Goal: Contribute content: Add original content to the website for others to see

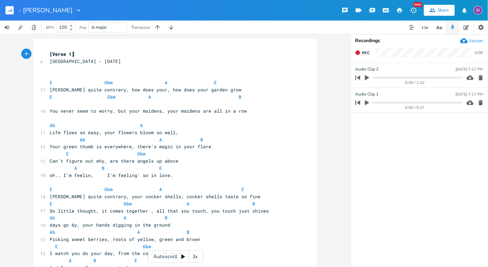
click at [192, 259] on div "3x" at bounding box center [195, 257] width 12 height 12
click at [192, 258] on div "4x" at bounding box center [195, 257] width 12 height 12
click at [192, 258] on div "5x" at bounding box center [195, 257] width 12 height 12
click at [192, 258] on div "1x" at bounding box center [195, 257] width 12 height 12
click at [186, 257] on div "Autoscroll 2x" at bounding box center [175, 257] width 55 height 12
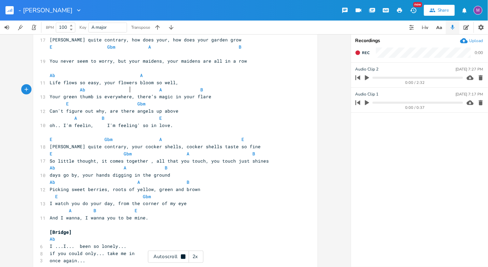
click at [128, 93] on span "Your green thumb is everywhere, there’s magic in your flare" at bounding box center [131, 96] width 162 height 6
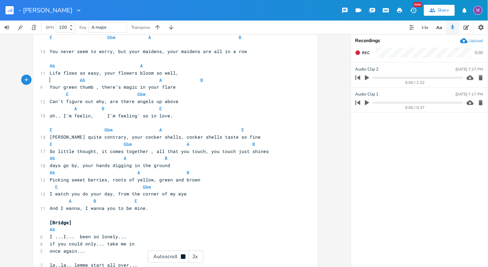
click at [50, 84] on span "Your green thumb , there’s magic in your flare" at bounding box center [113, 87] width 126 height 6
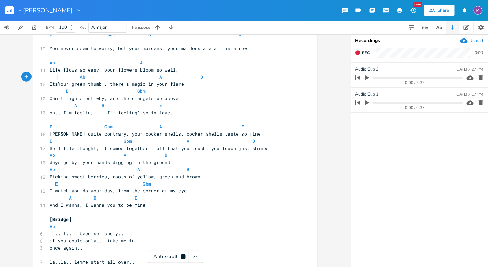
scroll to position [63, 0]
type textarea "Its"
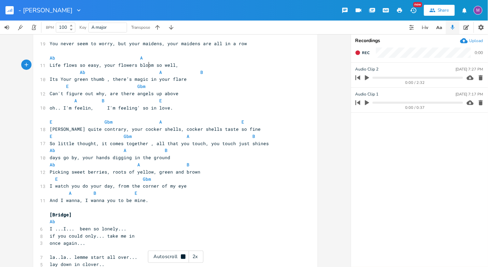
click at [146, 69] on span "Ab A B" at bounding box center [126, 72] width 153 height 6
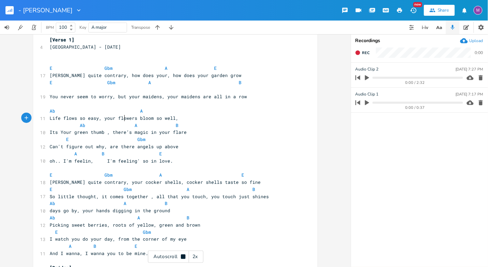
click at [59, 129] on span "Its Your green thumb , there’s magic in your flare" at bounding box center [118, 132] width 137 height 6
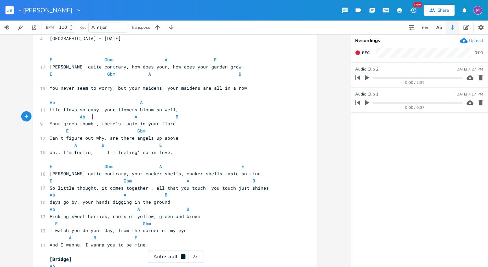
click at [91, 120] on span "Your green thumb , there’s magic in your flare" at bounding box center [113, 123] width 126 height 6
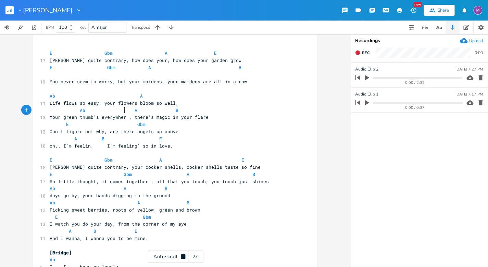
scroll to position [0, 28]
type textarea "'s everywhere"
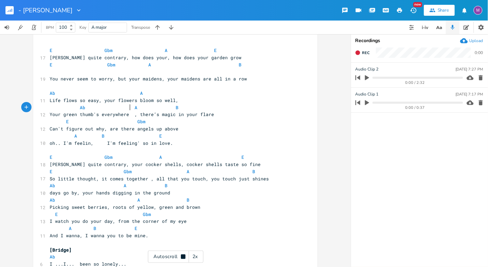
click at [117, 104] on span "Ab A B" at bounding box center [114, 107] width 129 height 6
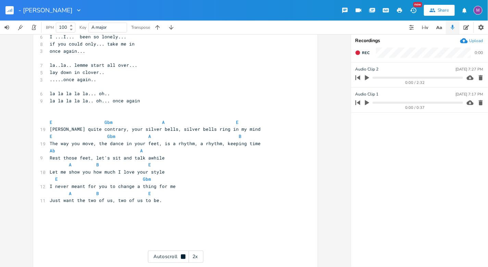
scroll to position [260, 0]
